Goal: Find specific page/section: Find specific page/section

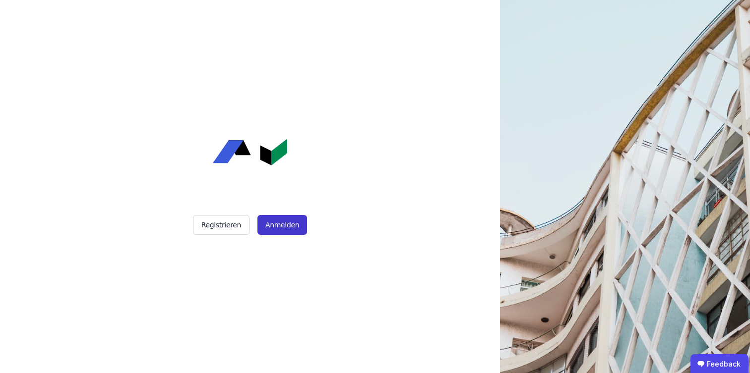
click at [275, 222] on button "Anmelden" at bounding box center [282, 225] width 50 height 20
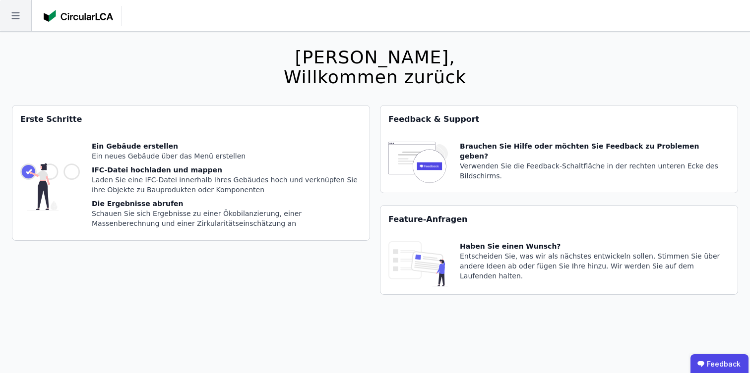
click at [0, 20] on icon at bounding box center [15, 15] width 31 height 31
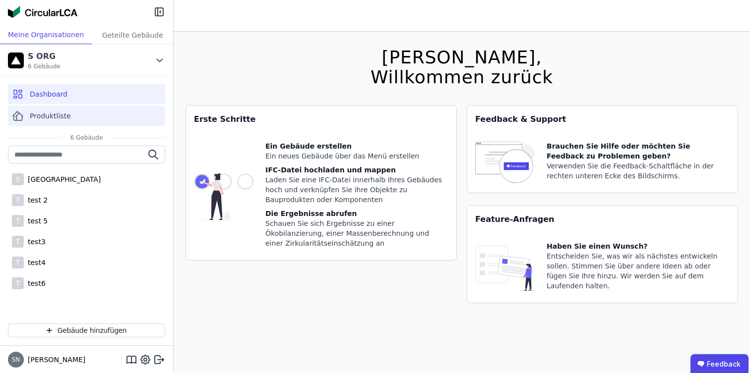
click at [69, 114] on div "Produktliste" at bounding box center [86, 116] width 157 height 20
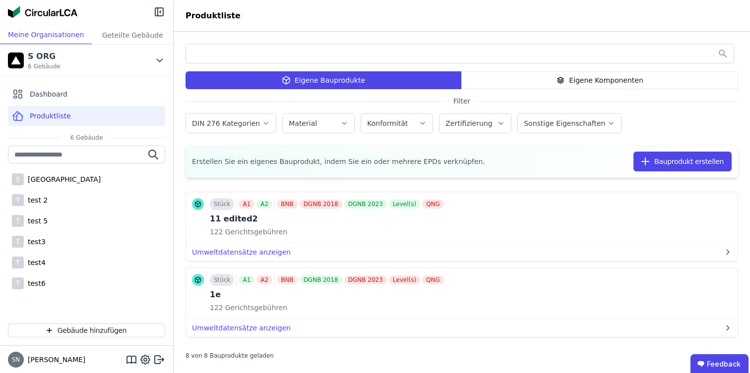
click at [523, 75] on div "Eigene Komponenten" at bounding box center [599, 80] width 277 height 18
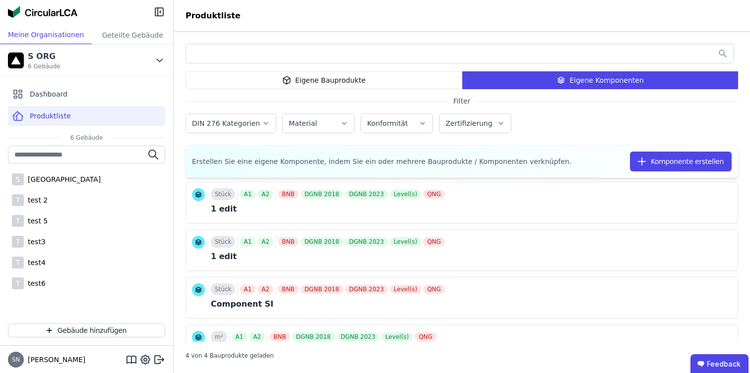
click at [406, 86] on div "Eigene Bauprodukte" at bounding box center [323, 80] width 277 height 18
